Goal: Task Accomplishment & Management: Use online tool/utility

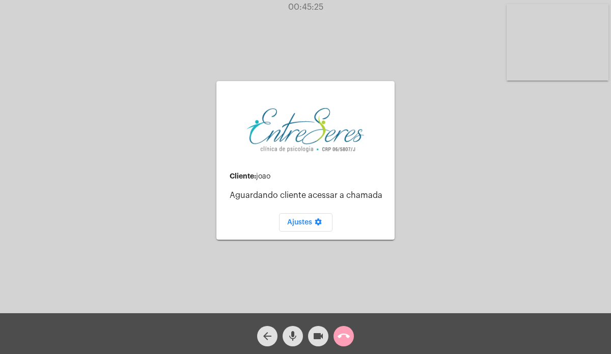
click at [344, 343] on span "call_end" at bounding box center [344, 336] width 12 height 20
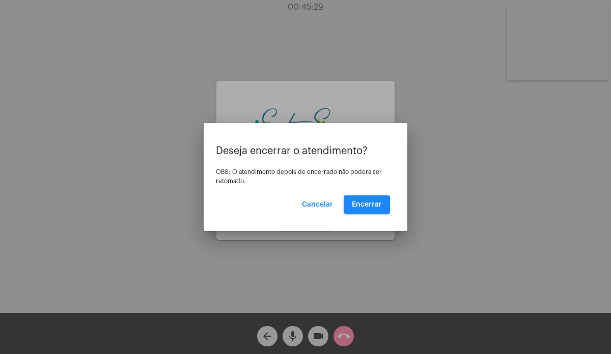
click at [286, 257] on div at bounding box center [305, 177] width 611 height 354
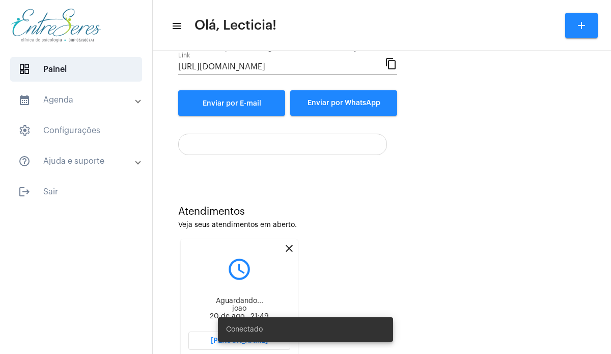
scroll to position [159, 0]
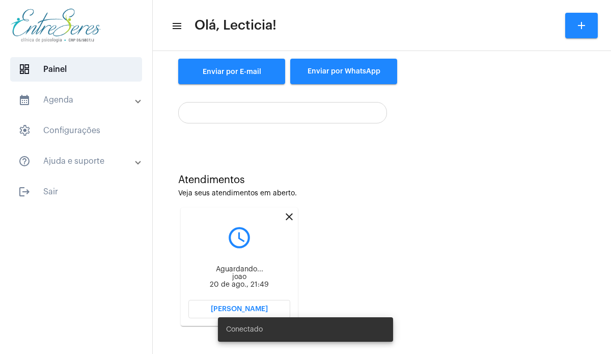
click at [264, 305] on div "Conectado" at bounding box center [306, 329] width 200 height 49
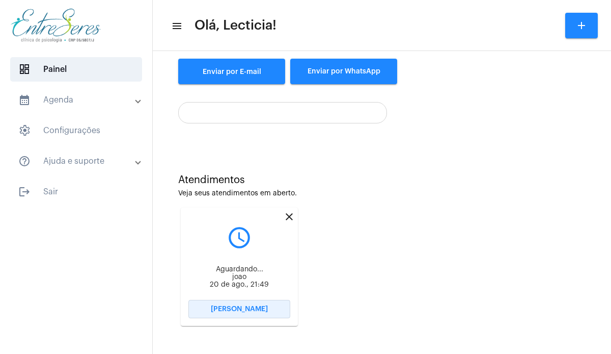
click at [262, 306] on span "[PERSON_NAME]" at bounding box center [239, 308] width 57 height 7
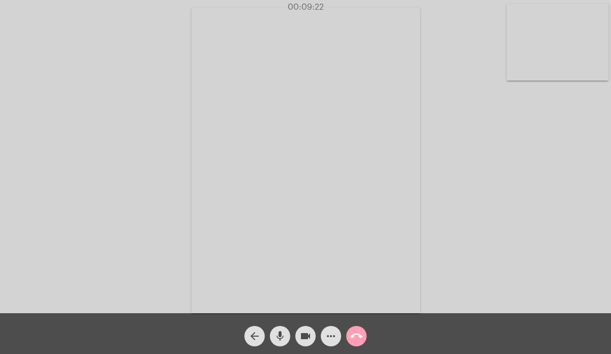
click at [354, 333] on mat-icon "call_end" at bounding box center [356, 336] width 12 height 12
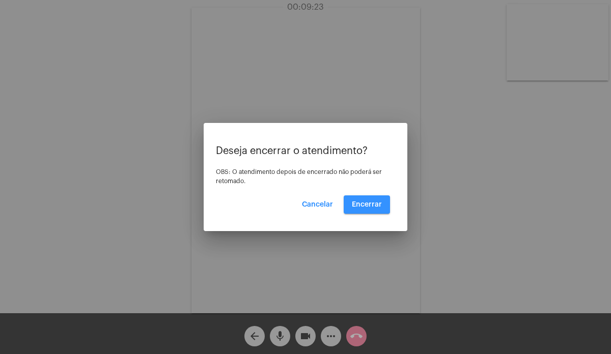
click at [364, 202] on span "Encerrar" at bounding box center [367, 204] width 30 height 7
